Goal: Communication & Community: Answer question/provide support

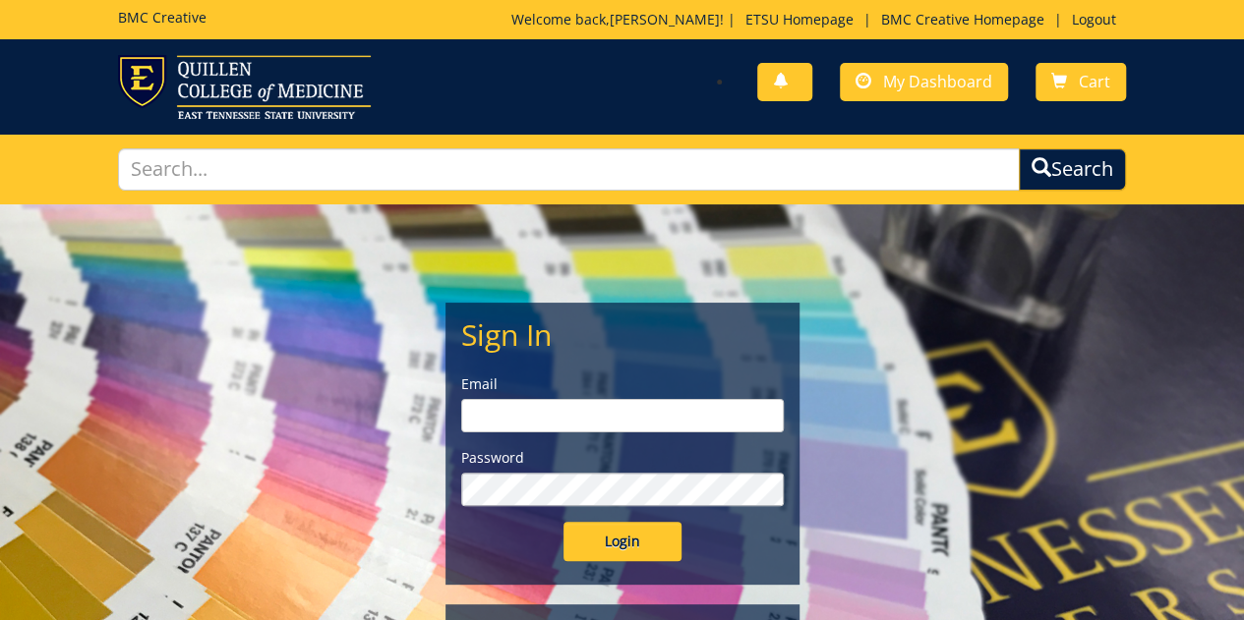
click at [503, 412] on input "email" at bounding box center [622, 415] width 323 height 33
type input "[EMAIL_ADDRESS][DOMAIN_NAME]"
click at [563, 522] on input "Login" at bounding box center [622, 541] width 118 height 39
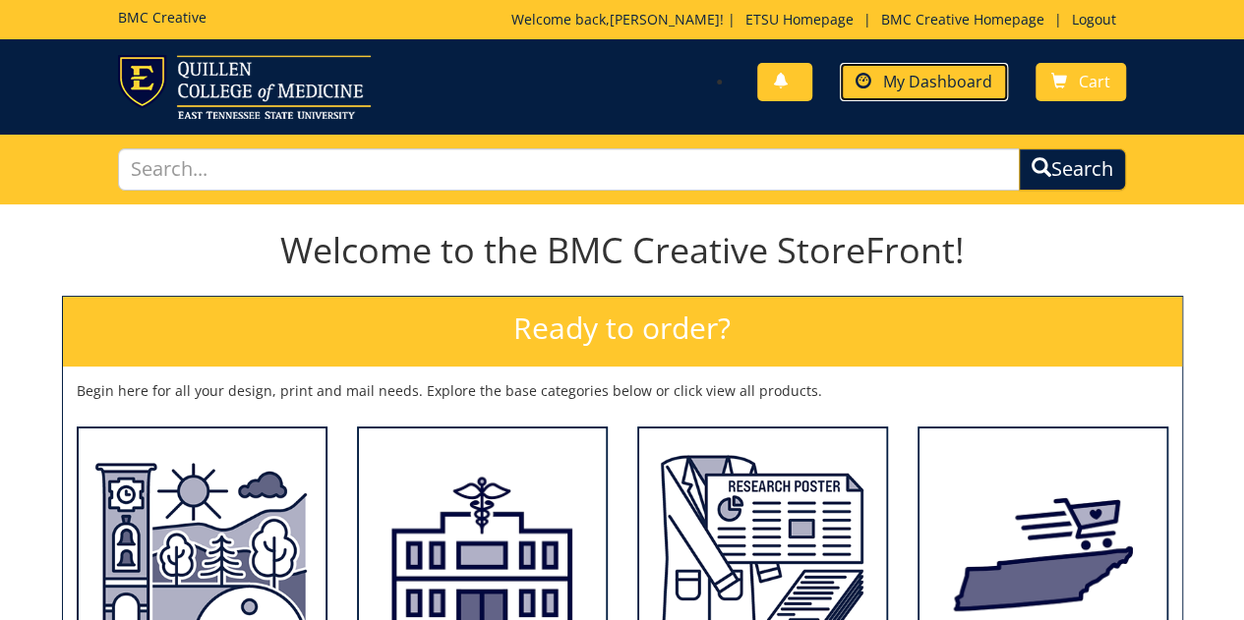
click at [924, 78] on span "My Dashboard" at bounding box center [937, 82] width 109 height 22
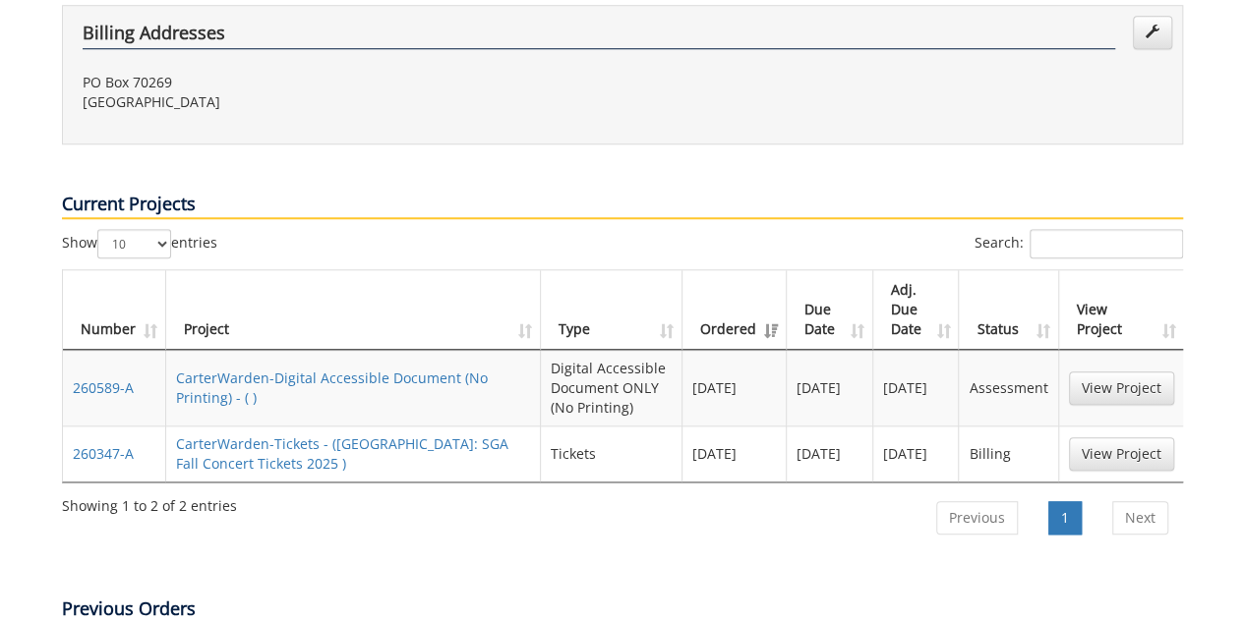
scroll to position [836, 0]
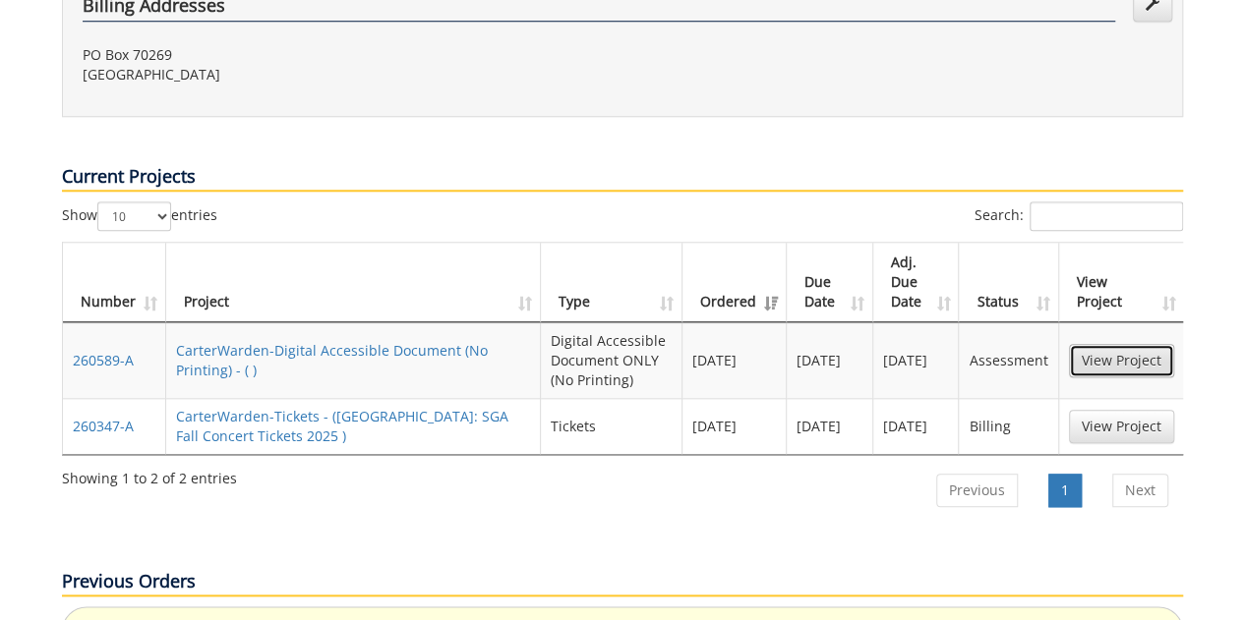
click at [1127, 344] on link "View Project" at bounding box center [1121, 360] width 105 height 33
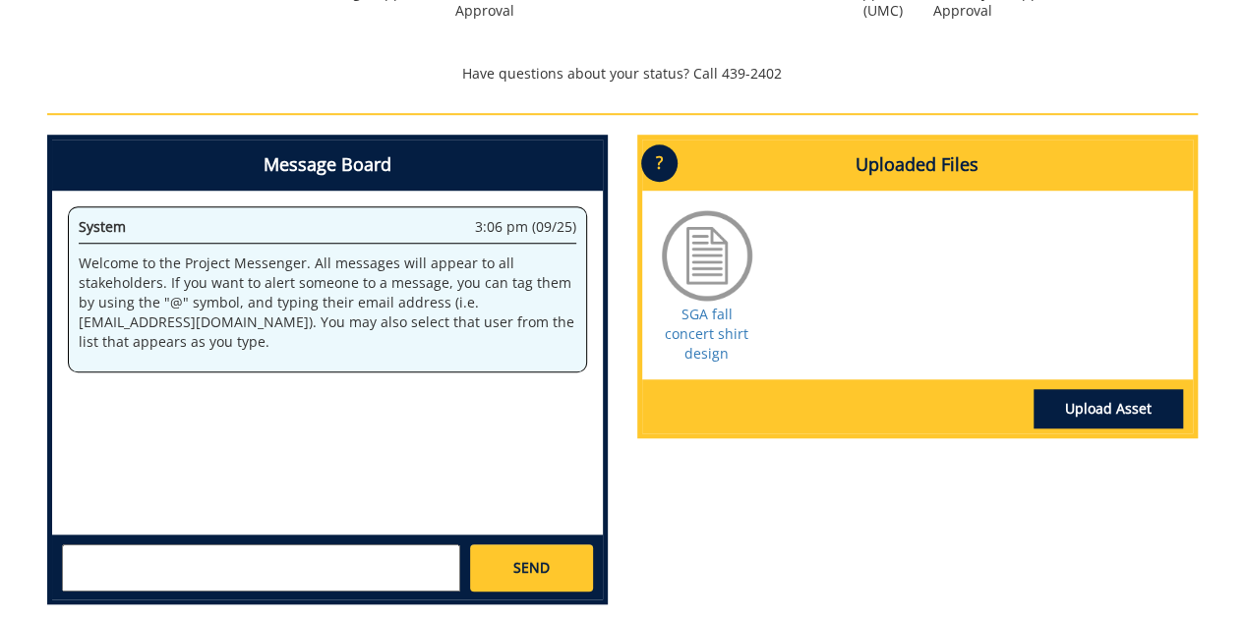
scroll to position [692, 0]
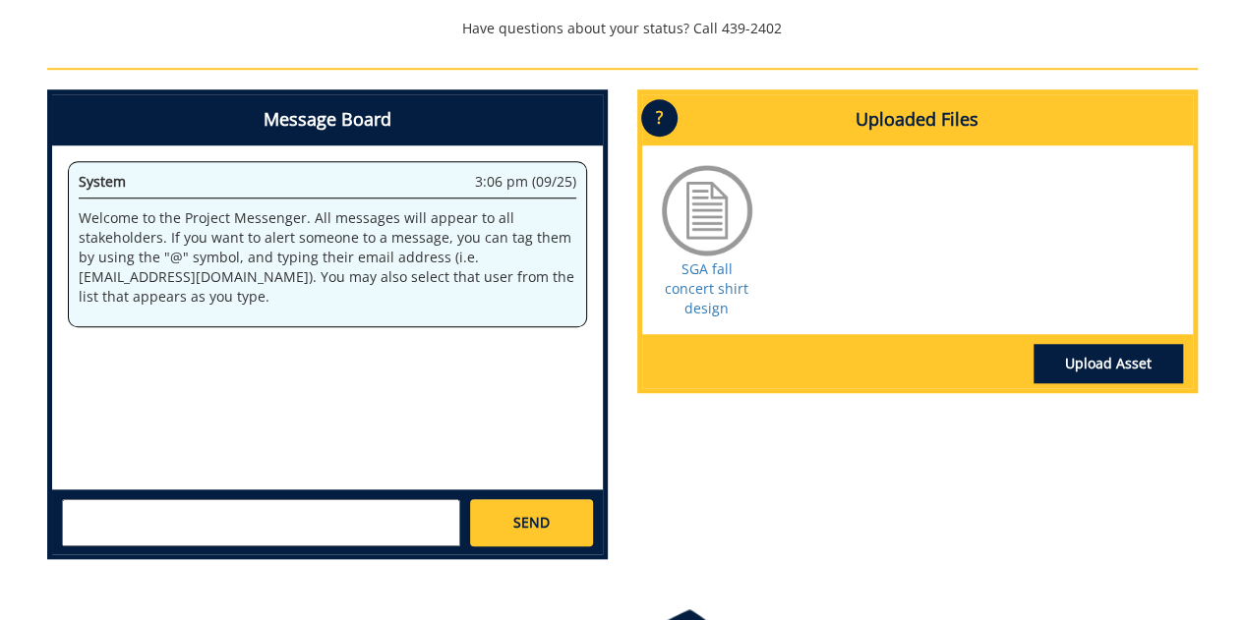
click at [88, 509] on textarea at bounding box center [261, 523] width 398 height 47
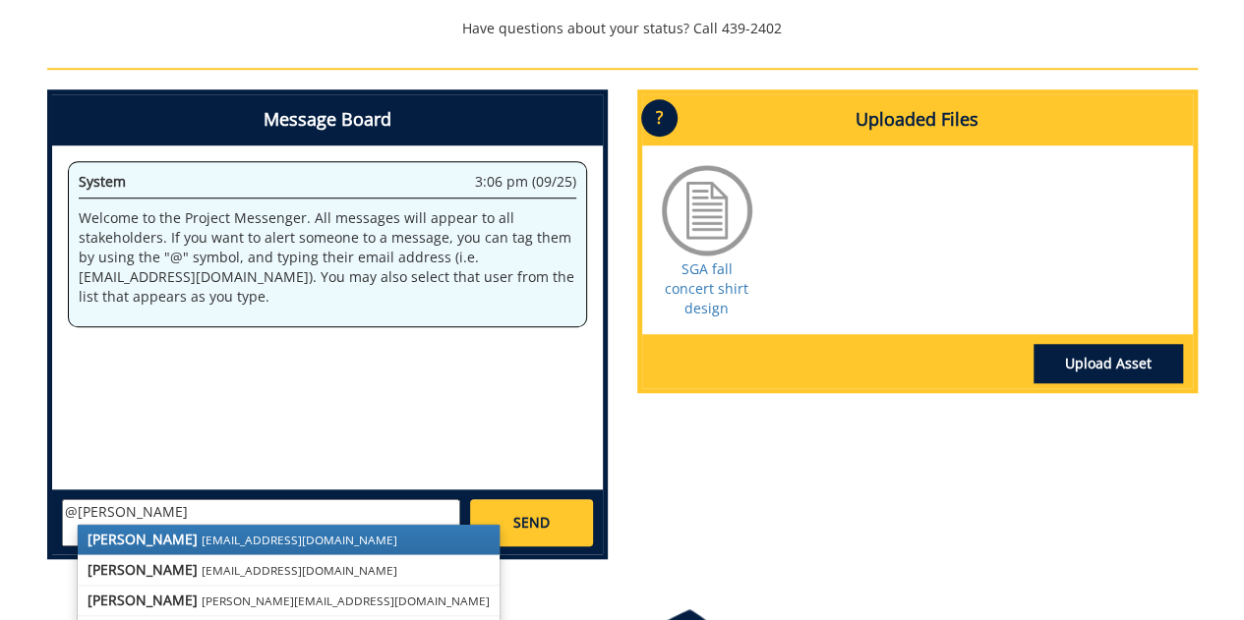
click at [202, 538] on small "[EMAIL_ADDRESS][DOMAIN_NAME]" at bounding box center [300, 540] width 196 height 16
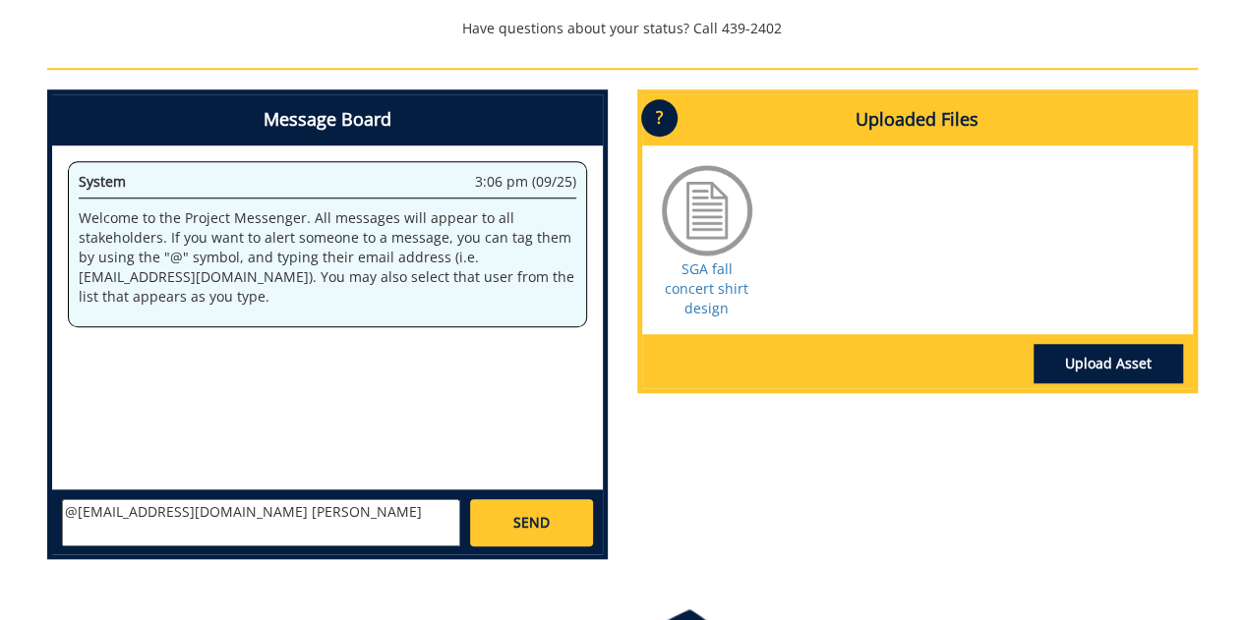
paste textarea "Black shirts Colors depend on the design. How about keeping it to 3 or 4 colors…"
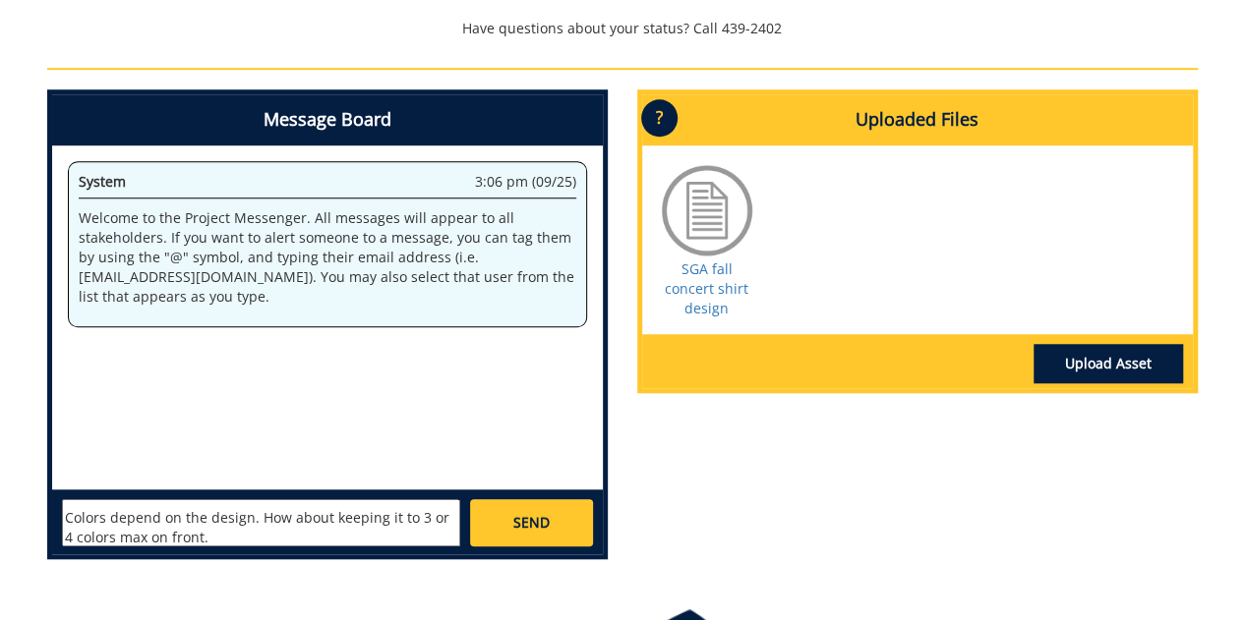
scroll to position [0, 0]
click at [201, 524] on textarea "@[EMAIL_ADDRESS][DOMAIN_NAME] [PERSON_NAME] shirts Colors depend on the design.…" at bounding box center [261, 523] width 398 height 47
click at [145, 530] on textarea "@[EMAIL_ADDRESS][DOMAIN_NAME] [PERSON_NAME] shirts Colors depend on the design.…" at bounding box center [261, 523] width 398 height 47
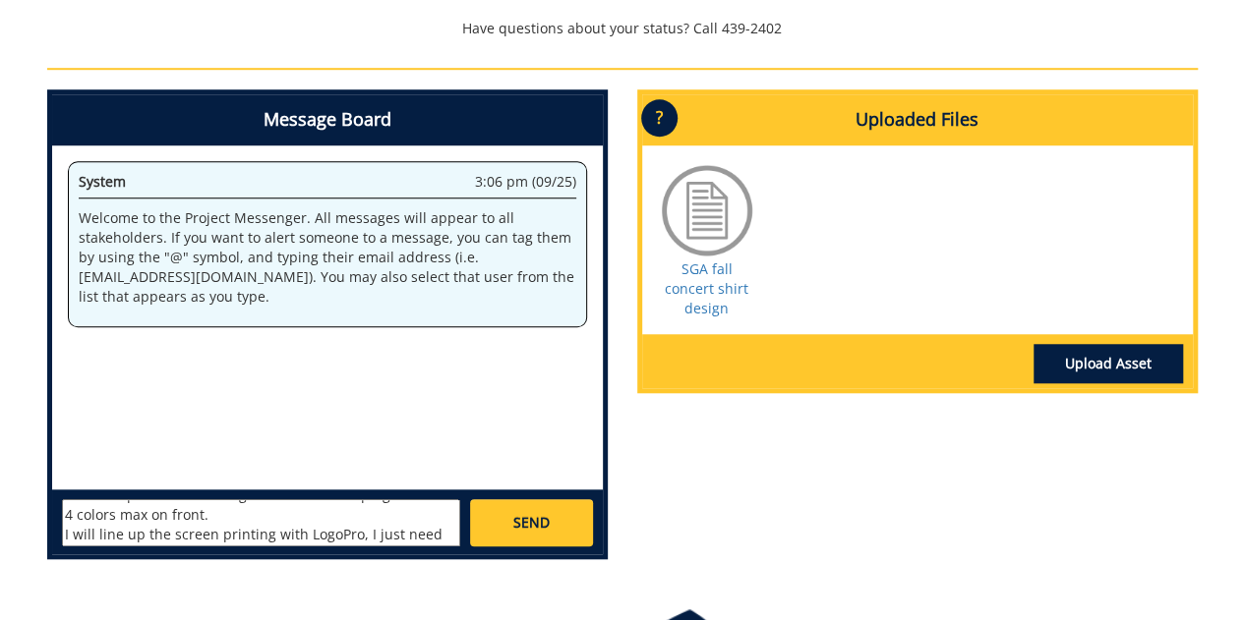
click at [350, 514] on textarea "@[EMAIL_ADDRESS][DOMAIN_NAME] [PERSON_NAME] shirts Colors depend on the design.…" at bounding box center [261, 523] width 398 height 47
click at [248, 527] on textarea "@[EMAIL_ADDRESS][DOMAIN_NAME] [PERSON_NAME] shirts Colors depend on the design.…" at bounding box center [261, 523] width 398 height 47
type textarea "@[EMAIL_ADDRESS][DOMAIN_NAME] [PERSON_NAME] shirts Colors depend on the design.…"
click at [534, 518] on span "SEND" at bounding box center [531, 523] width 36 height 20
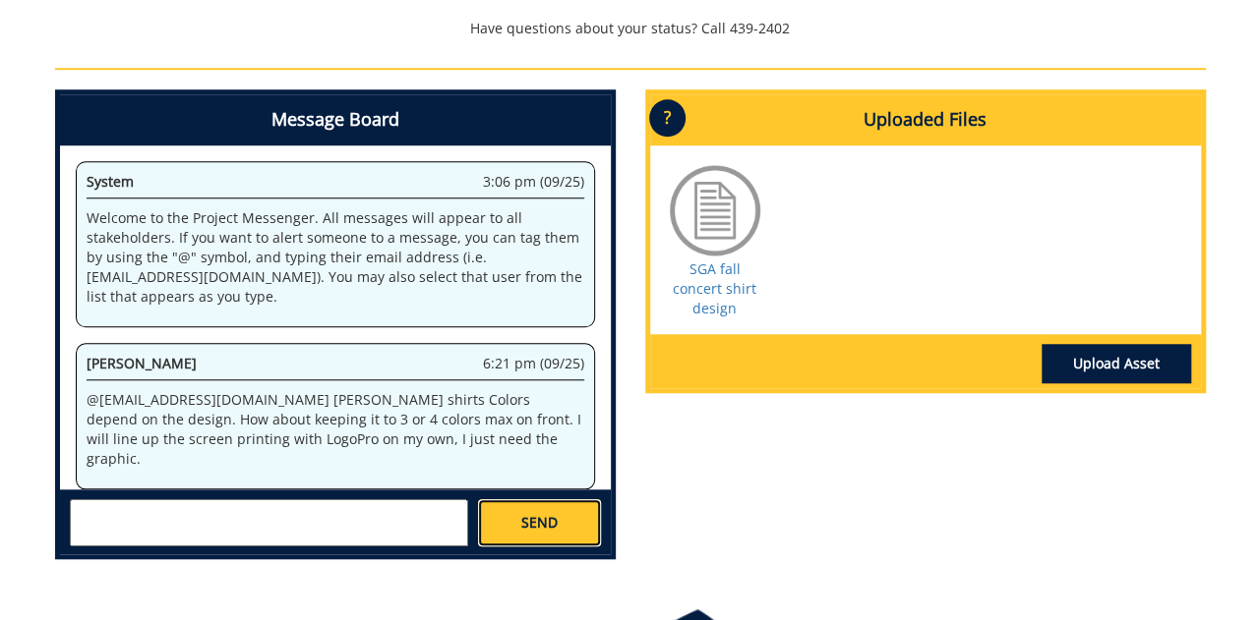
scroll to position [2574, 0]
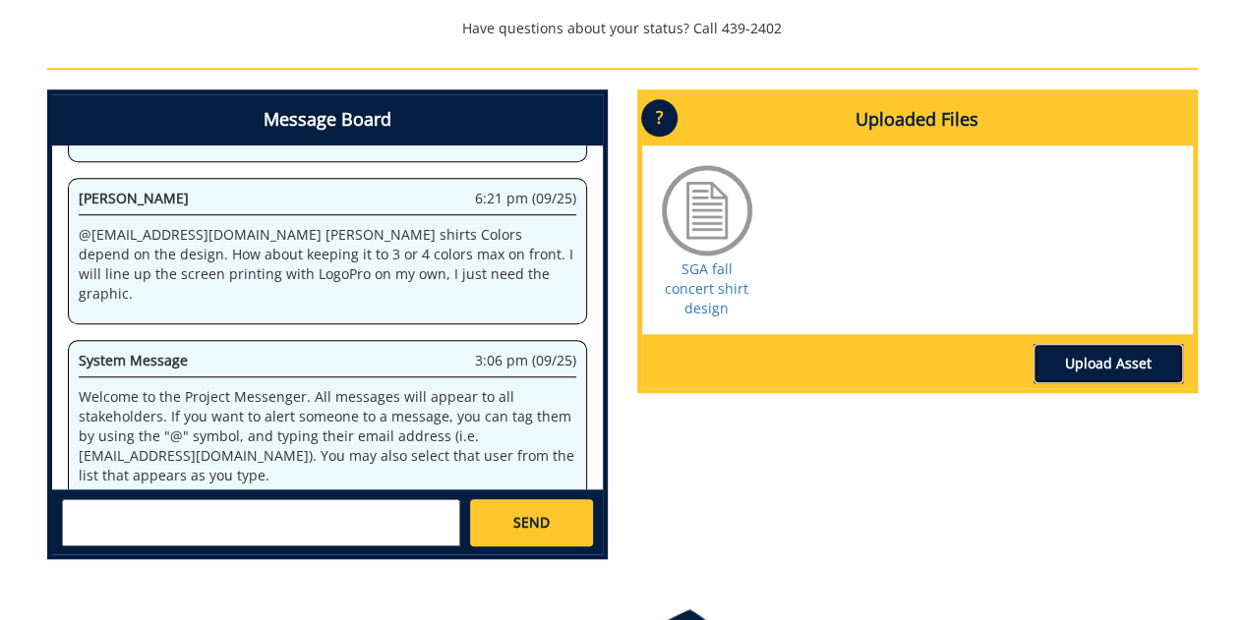
click at [1134, 366] on link "Upload Asset" at bounding box center [1107, 363] width 149 height 39
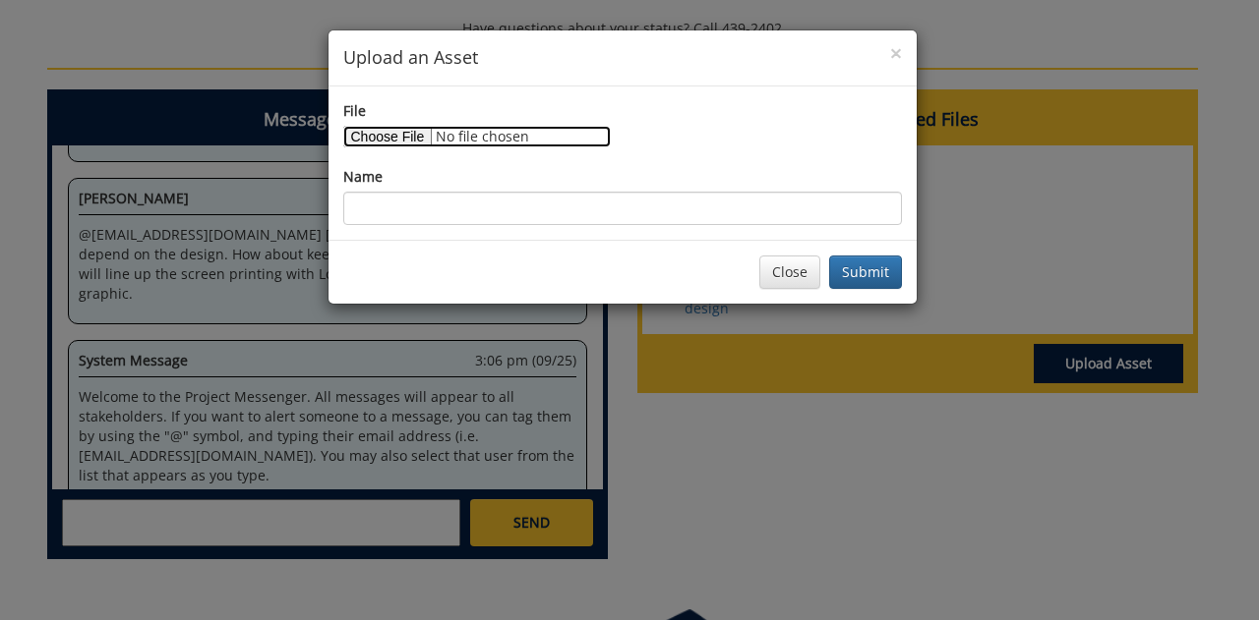
click at [381, 129] on input "File" at bounding box center [476, 137] width 267 height 22
type input "C:\fakepath\Screenshot [DATE] 182134.jpg"
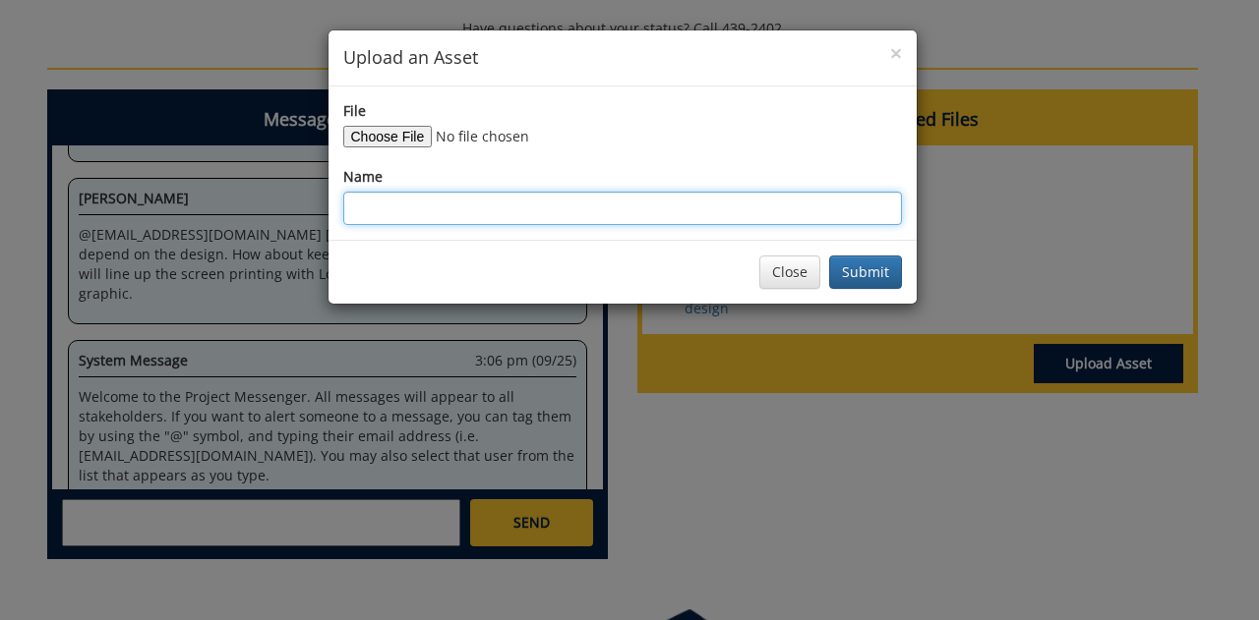
click at [435, 202] on input "Name" at bounding box center [622, 208] width 559 height 33
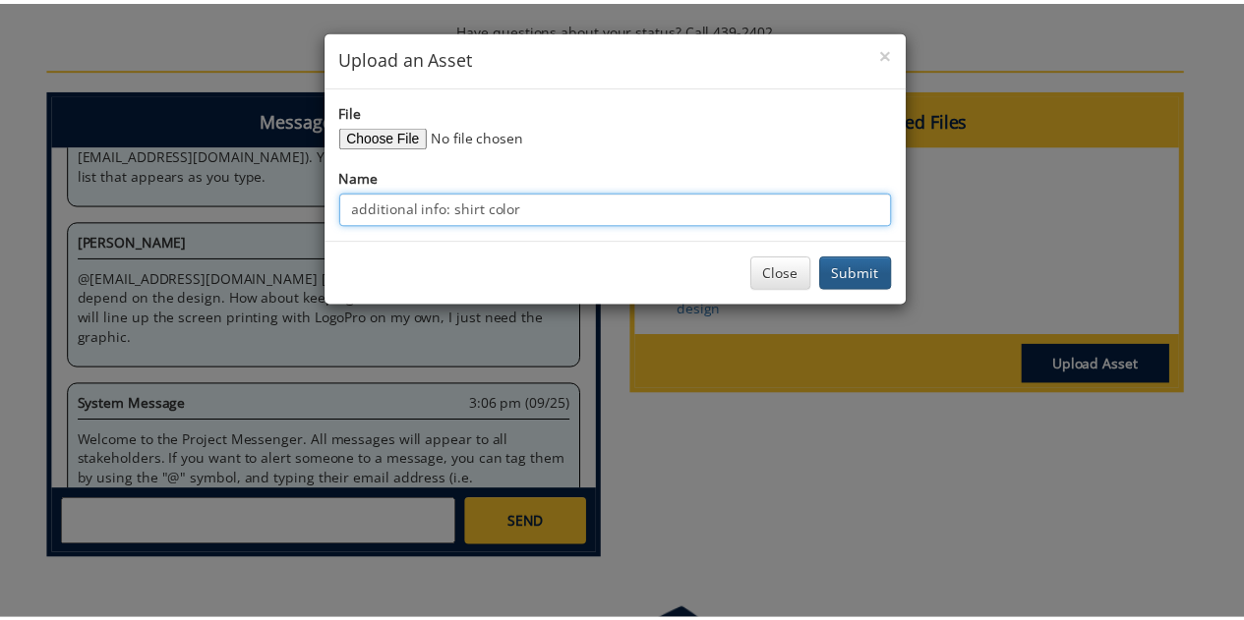
scroll to position [3864, 0]
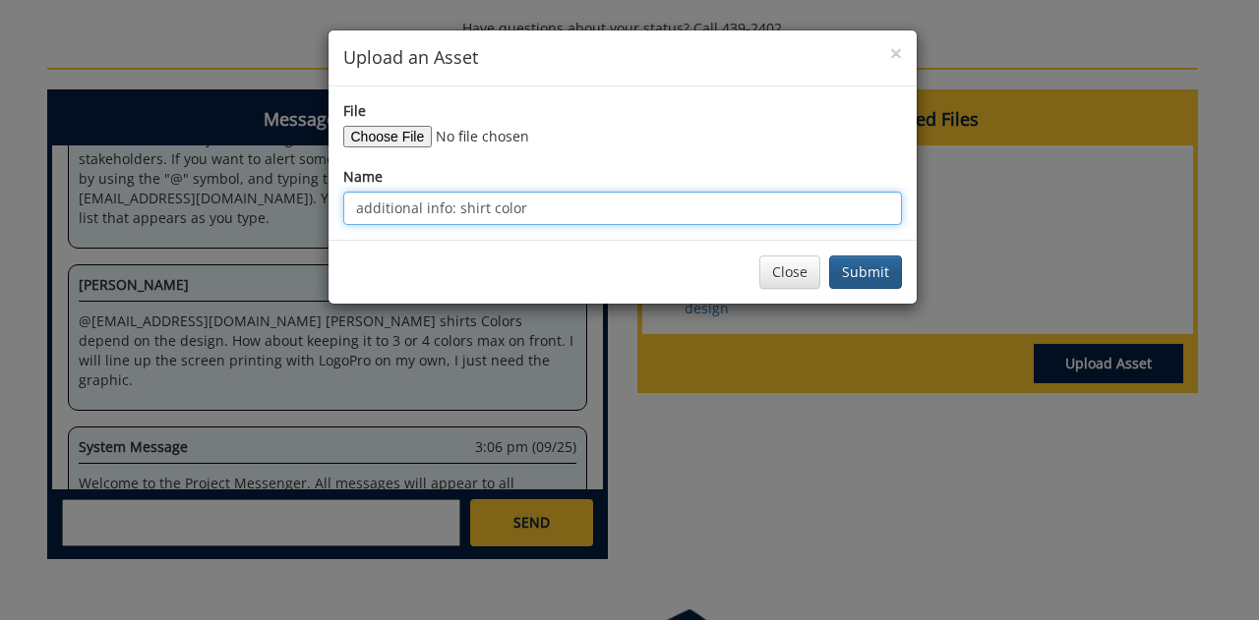
type input "additional info: shirt color"
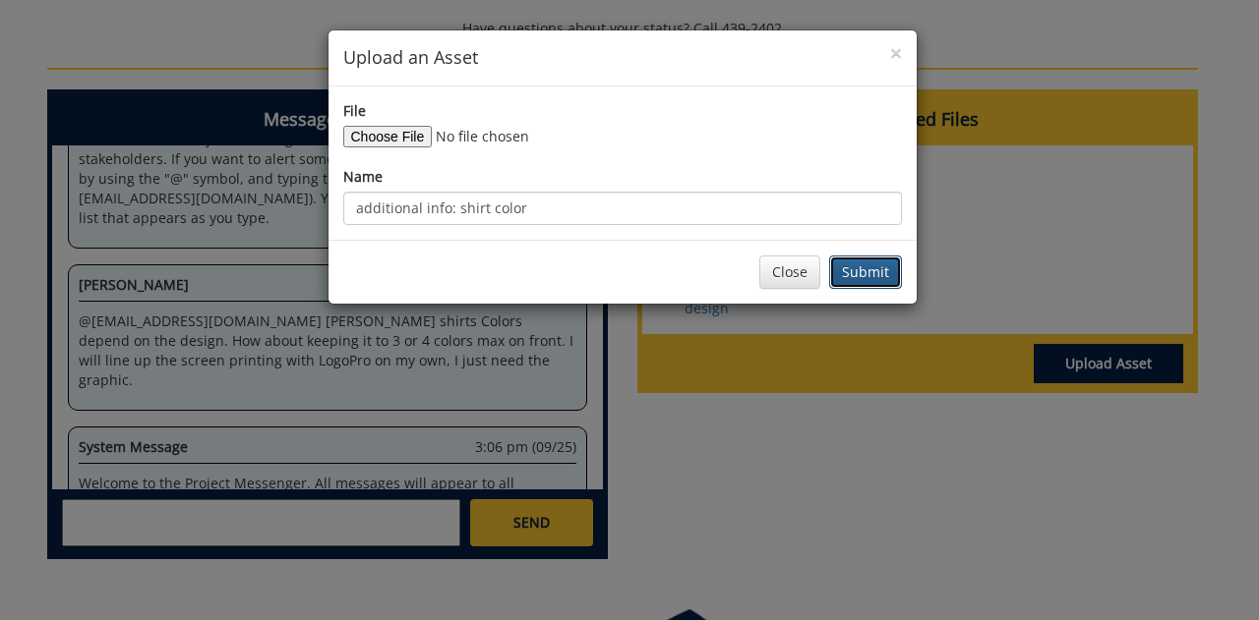
click at [867, 271] on button "Submit" at bounding box center [865, 272] width 73 height 33
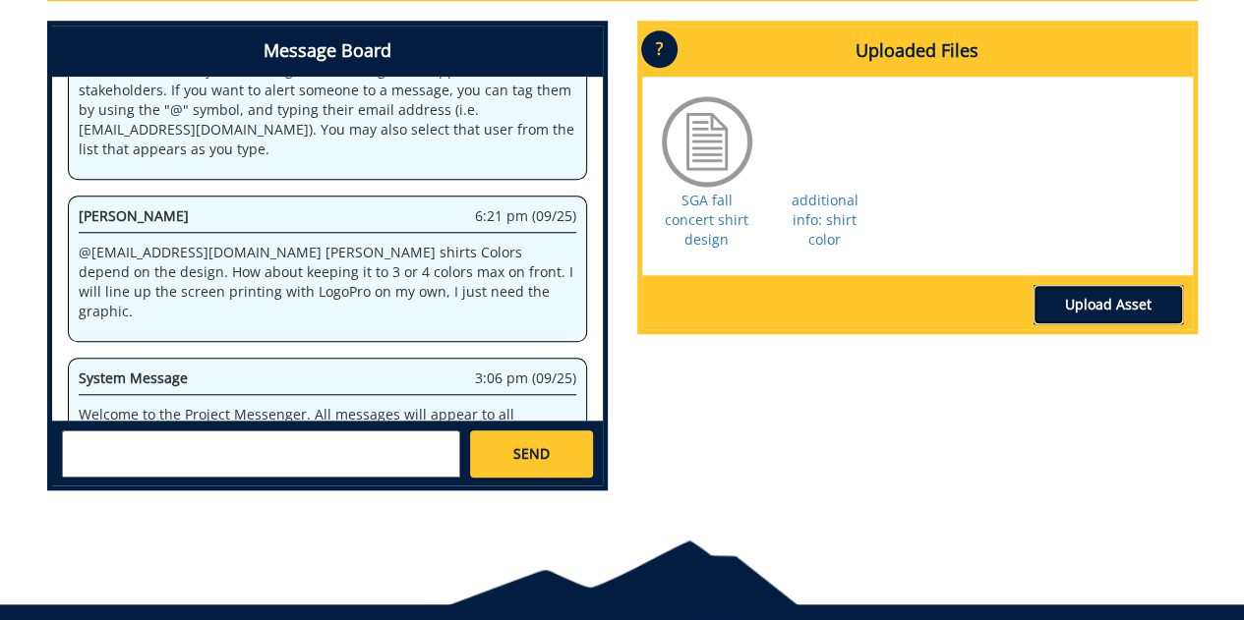
scroll to position [791, 0]
